Goal: Transaction & Acquisition: Purchase product/service

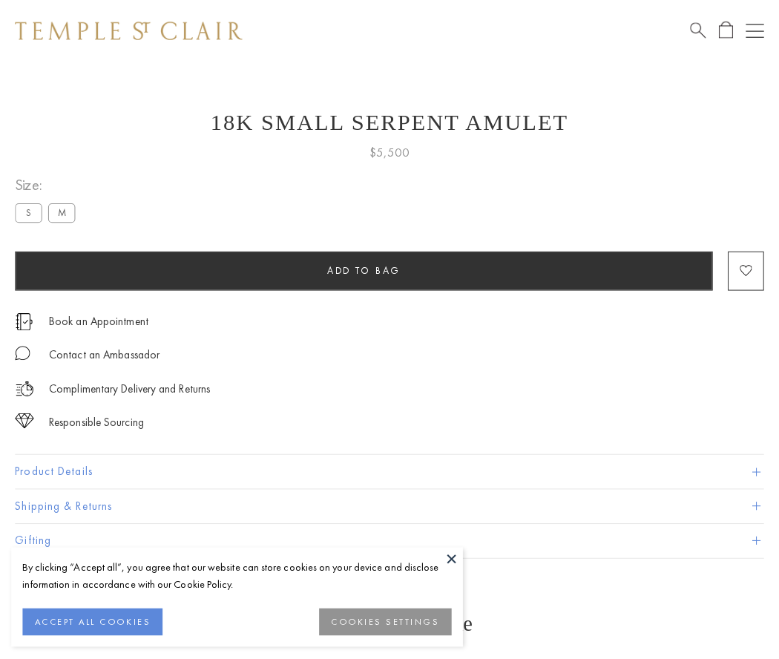
scroll to position [12, 0]
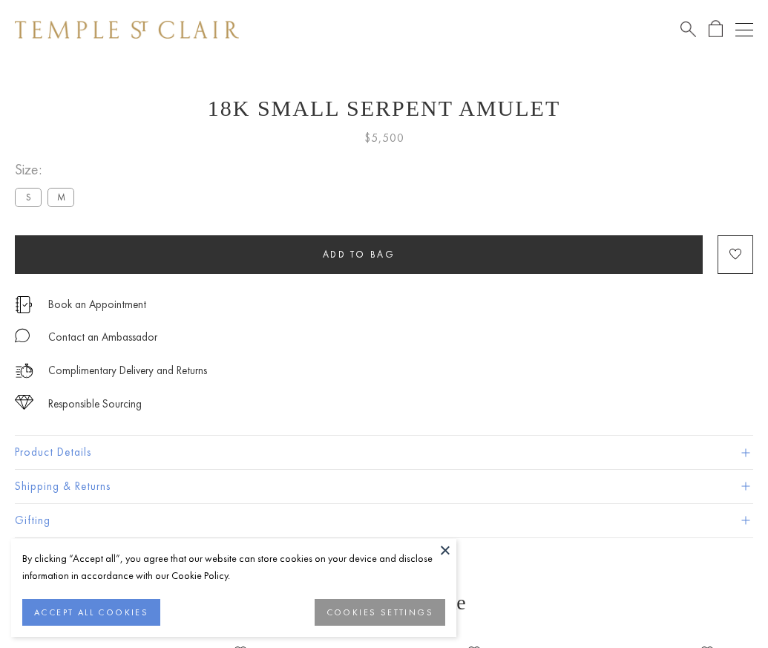
click at [358, 254] on span "Add to bag" at bounding box center [359, 254] width 73 height 13
